Goal: Task Accomplishment & Management: Use online tool/utility

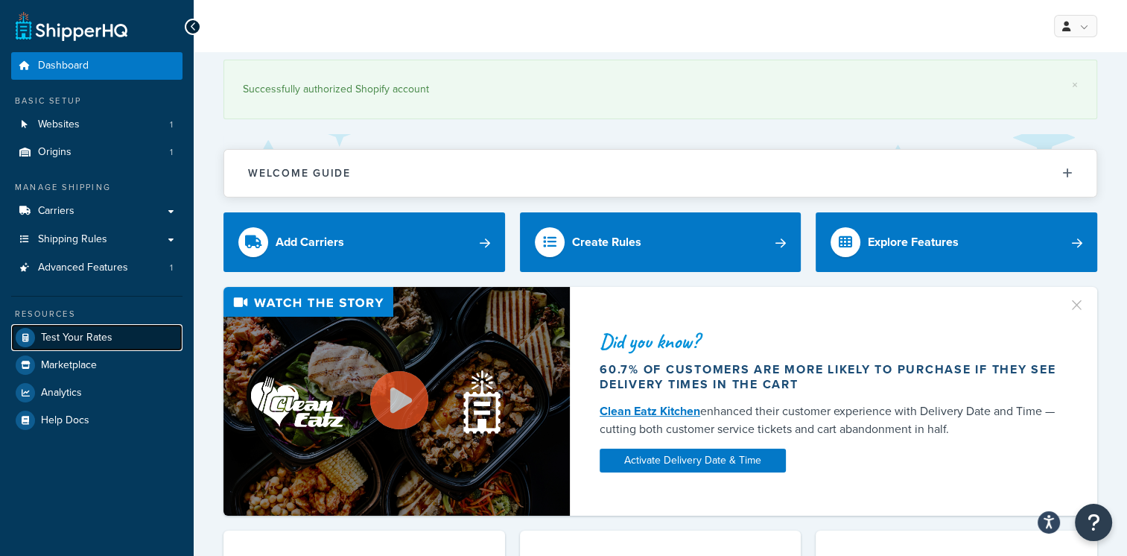
click at [73, 337] on span "Test Your Rates" at bounding box center [76, 337] width 71 height 13
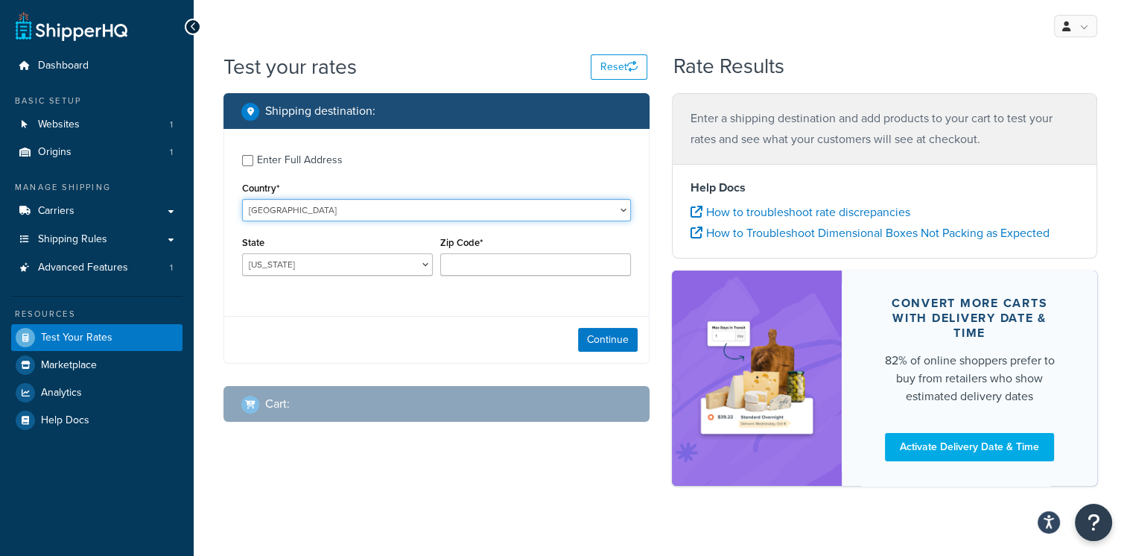
click at [573, 209] on select "[GEOGRAPHIC_DATA] [GEOGRAPHIC_DATA] [GEOGRAPHIC_DATA] [GEOGRAPHIC_DATA] [GEOGRA…" at bounding box center [436, 210] width 389 height 22
select select "FI"
click at [242, 199] on select "[GEOGRAPHIC_DATA] [GEOGRAPHIC_DATA] [GEOGRAPHIC_DATA] [GEOGRAPHIC_DATA] [GEOGRA…" at bounding box center [436, 210] width 389 height 22
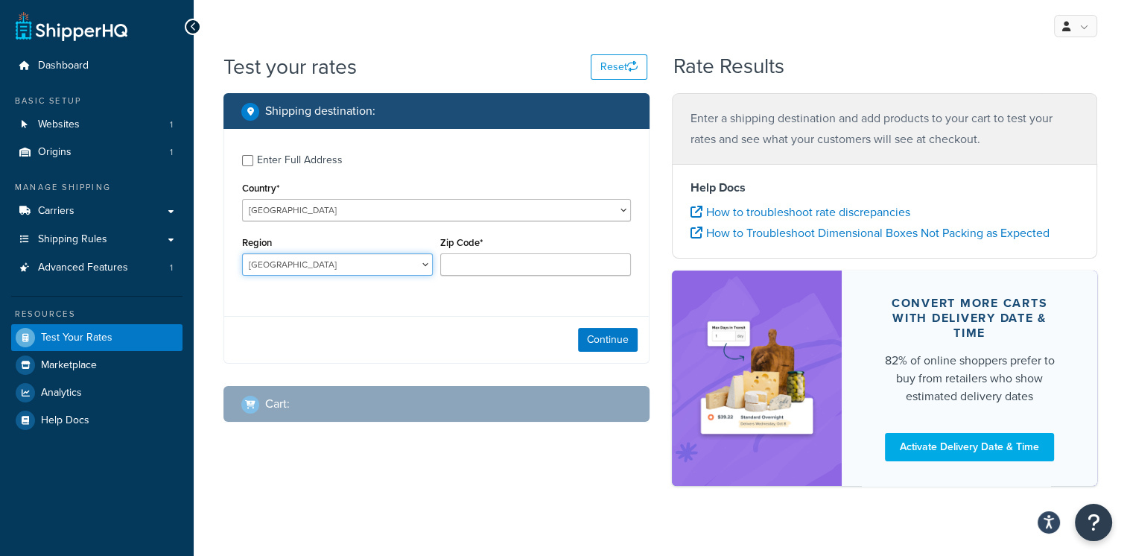
click at [347, 268] on select "Åland Central [GEOGRAPHIC_DATA] Central Ostrobothnia Etelä-Savo Häme Itä-Uusima…" at bounding box center [337, 264] width 191 height 22
select select "UM"
click at [242, 253] on select "Åland Central [GEOGRAPHIC_DATA] Central Ostrobothnia Etelä-Savo Häme Itä-Uusima…" at bounding box center [337, 264] width 191 height 22
click at [285, 341] on div "Continue" at bounding box center [436, 339] width 425 height 47
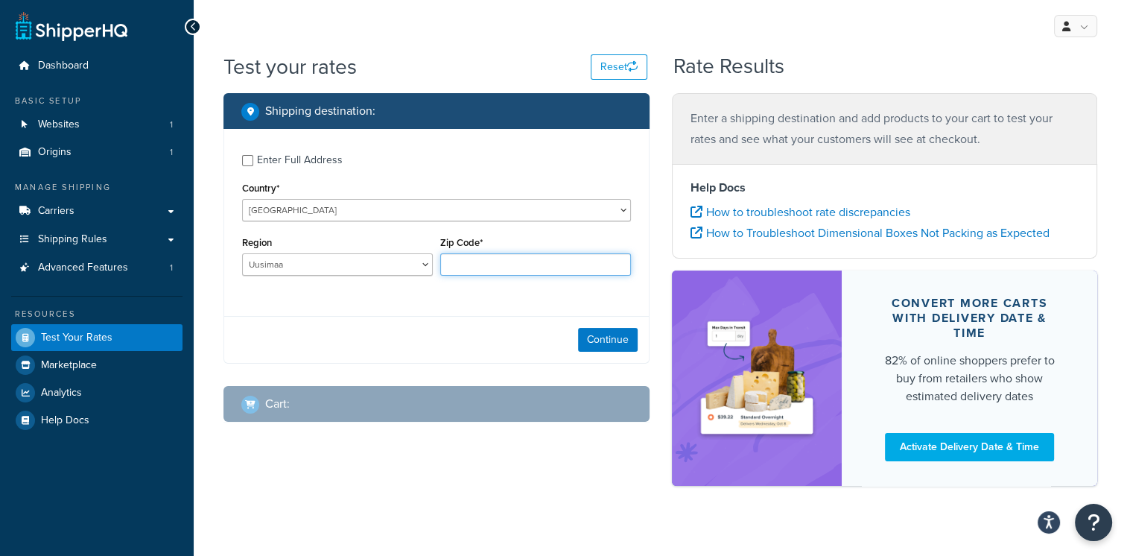
click at [532, 270] on input "Zip Code*" at bounding box center [535, 264] width 191 height 22
paste input "01150"
type input "01150"
click at [588, 339] on button "Continue" at bounding box center [608, 340] width 60 height 24
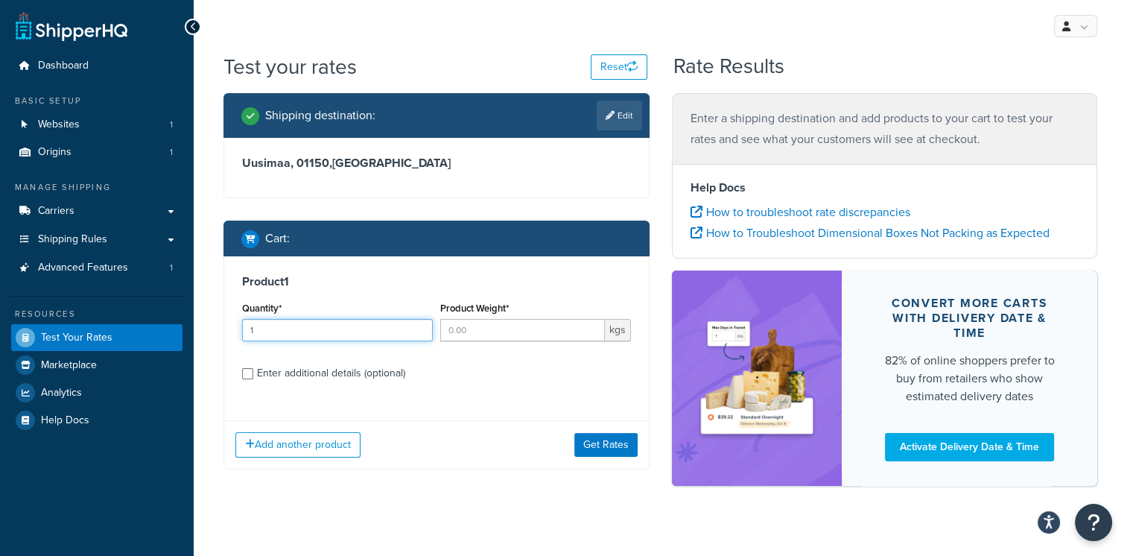
type input "1"
click at [416, 323] on input "1" at bounding box center [337, 330] width 191 height 22
click at [364, 349] on div "Quantity* 1" at bounding box center [337, 325] width 198 height 54
click at [519, 336] on input "Product Weight*" at bounding box center [522, 330] width 165 height 22
type input "2.83"
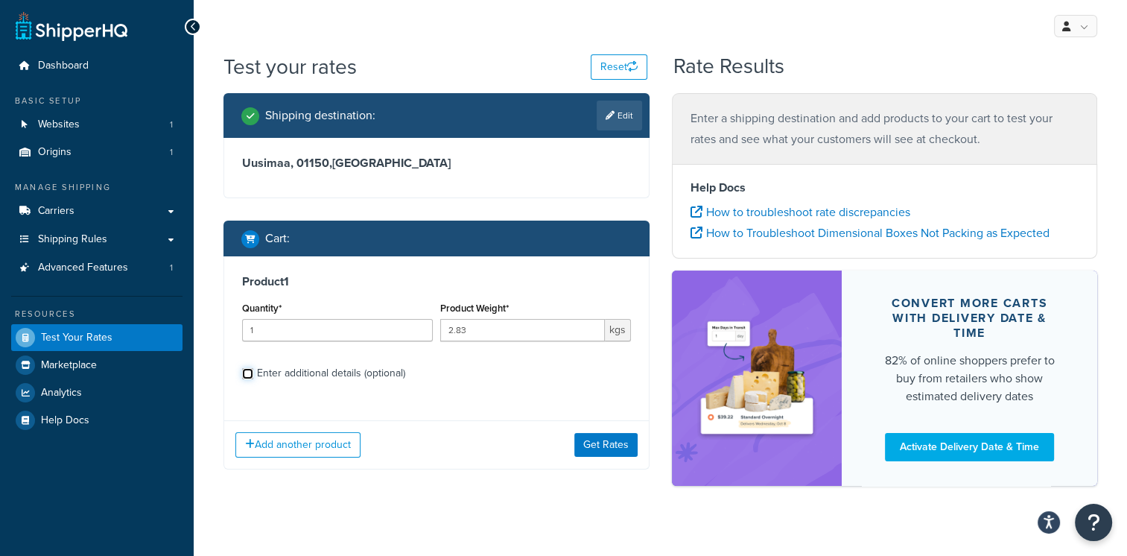
click at [247, 375] on input "Enter additional details (optional)" at bounding box center [247, 373] width 11 height 11
checkbox input "true"
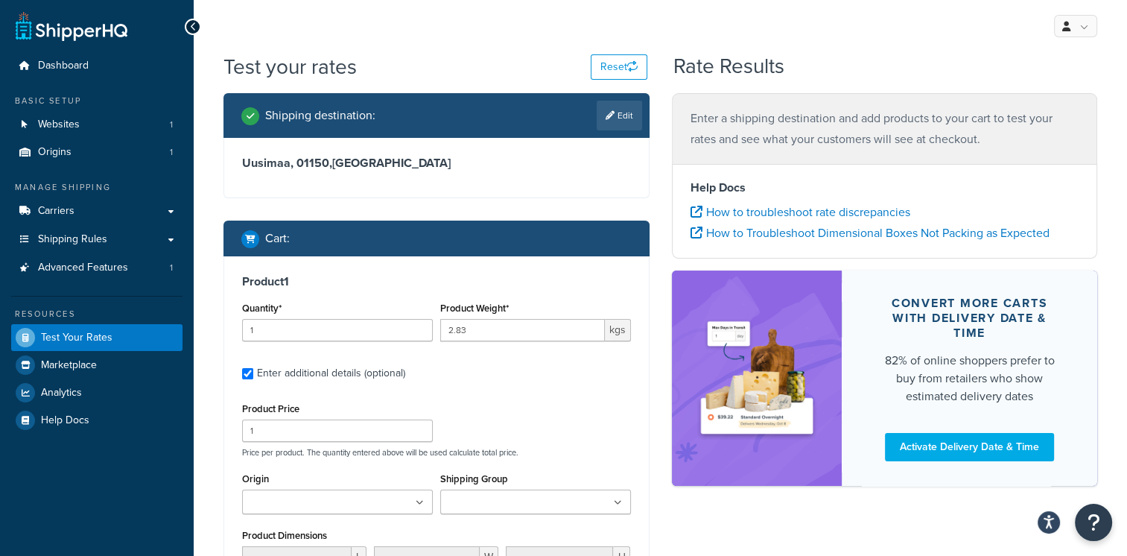
click at [579, 503] on ul at bounding box center [535, 501] width 191 height 25
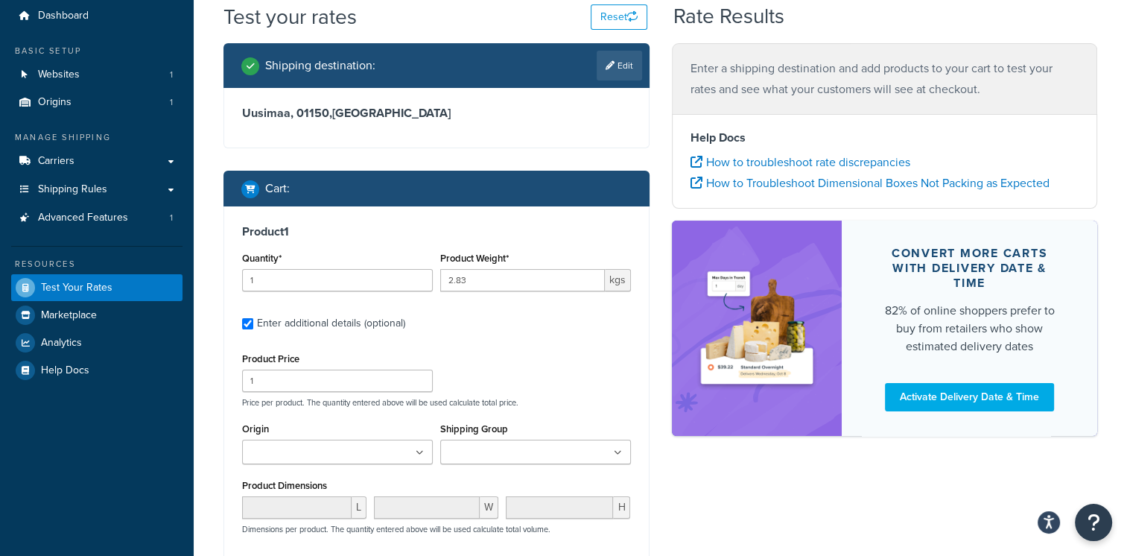
scroll to position [92, 0]
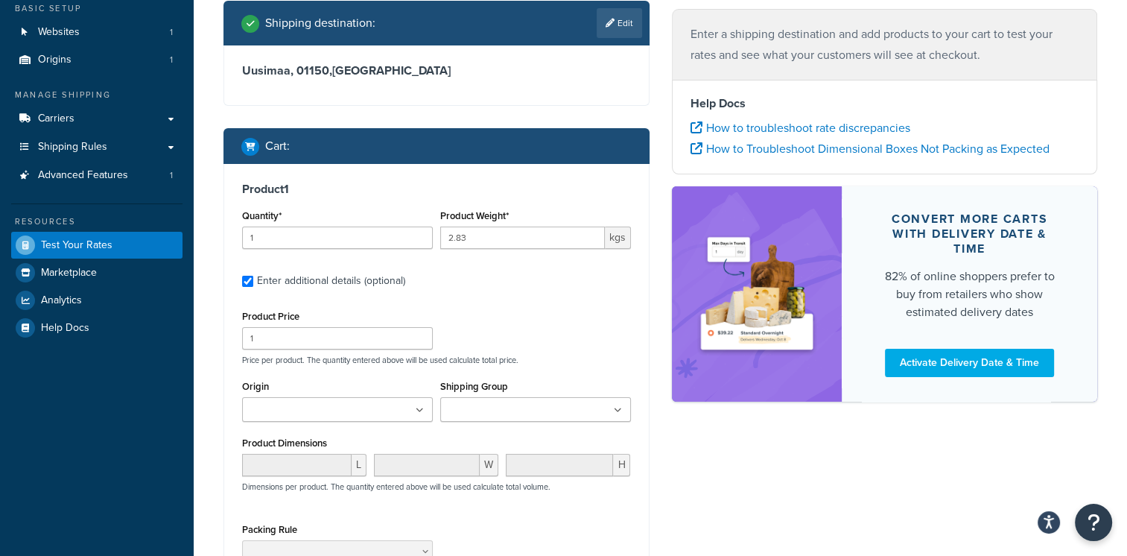
click at [619, 409] on icon at bounding box center [618, 410] width 8 height 9
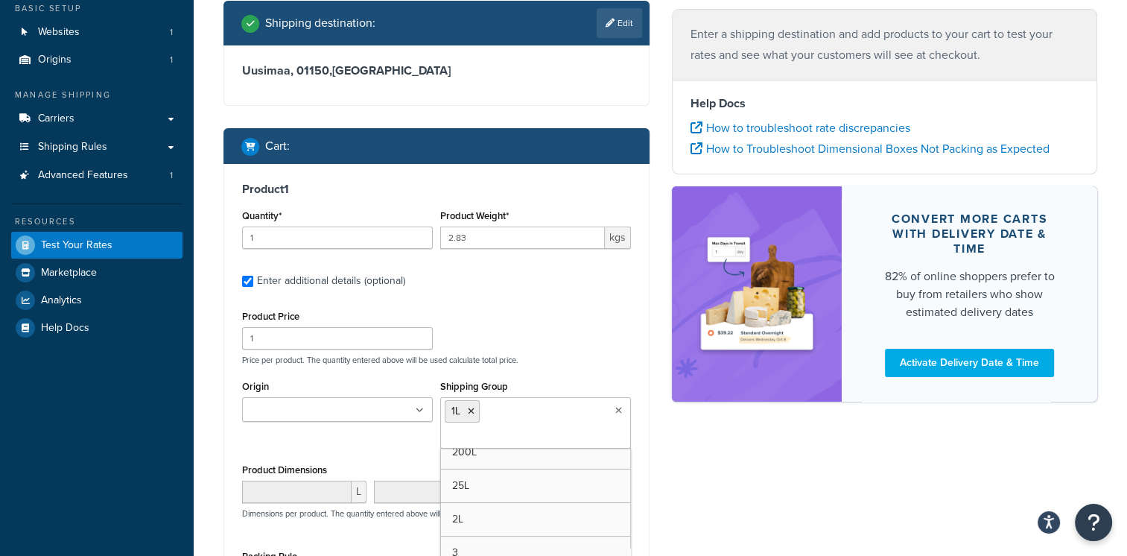
scroll to position [295, 0]
click at [748, 491] on div "Shipping destination : Edit Uusimaa, 01150 , [GEOGRAPHIC_DATA] Cart : Product 1…" at bounding box center [660, 371] width 896 height 740
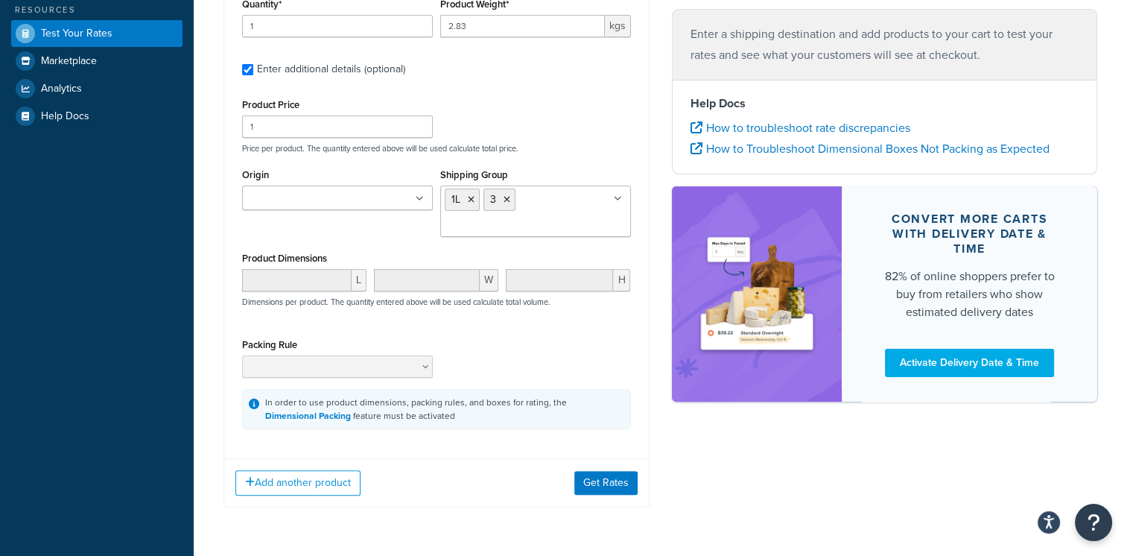
scroll to position [316, 0]
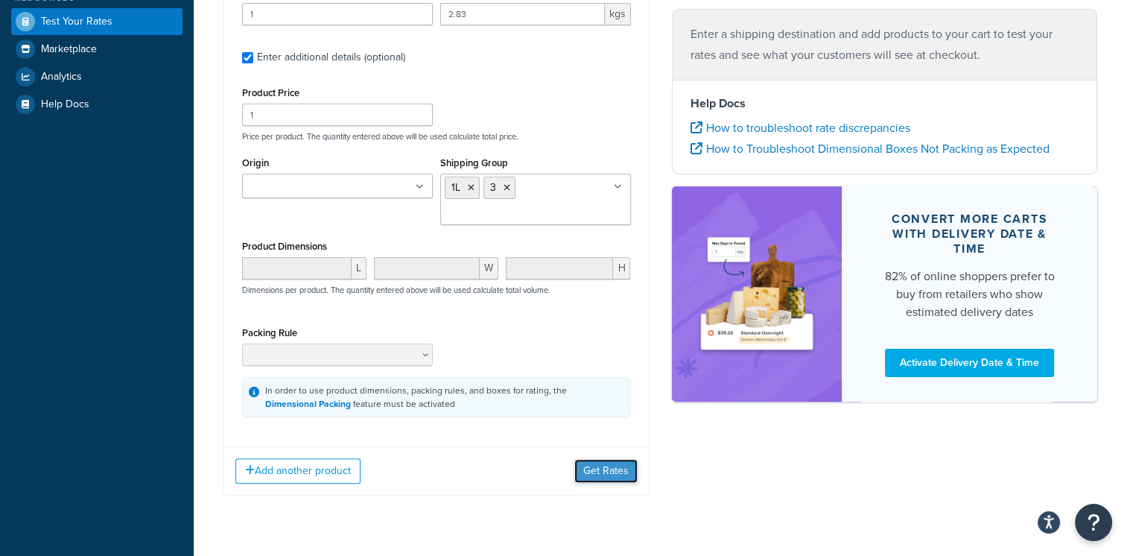
click at [611, 468] on button "Get Rates" at bounding box center [605, 471] width 63 height 24
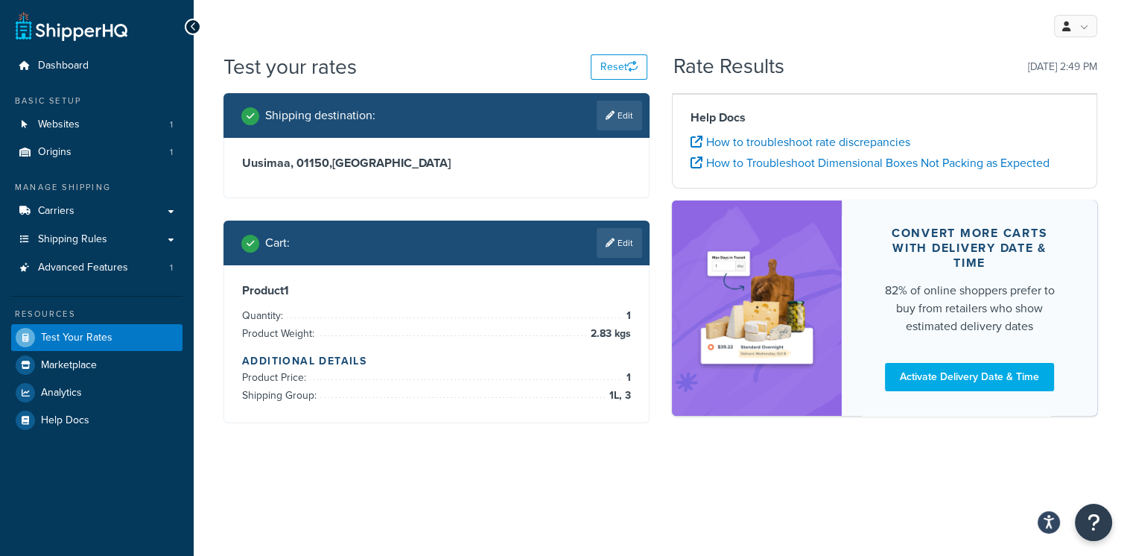
scroll to position [0, 0]
